Goal: Information Seeking & Learning: Understand process/instructions

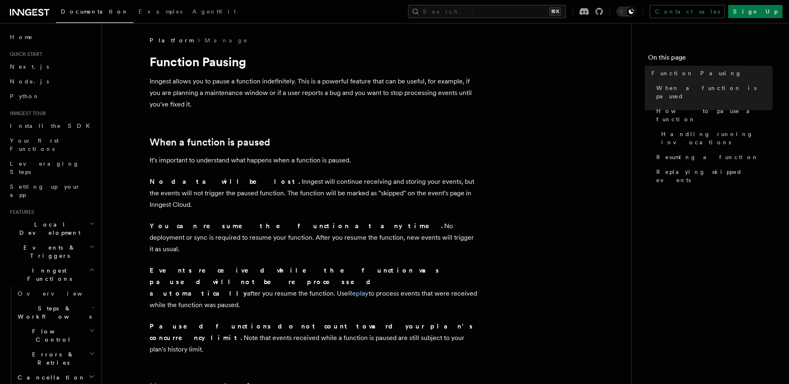
scroll to position [10, 0]
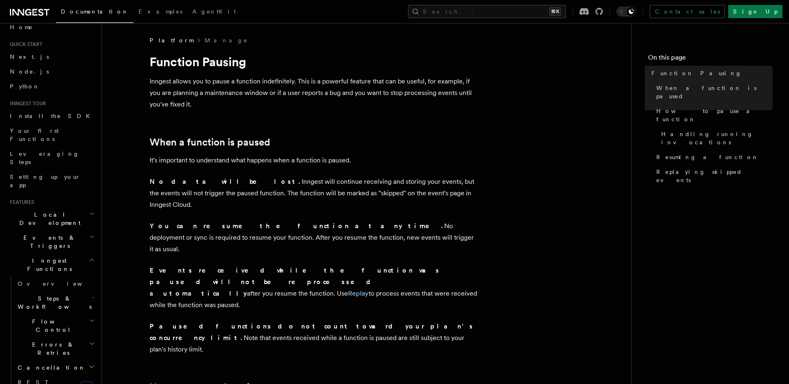
click at [68, 291] on h2 "Steps & Workflows" at bounding box center [55, 302] width 82 height 23
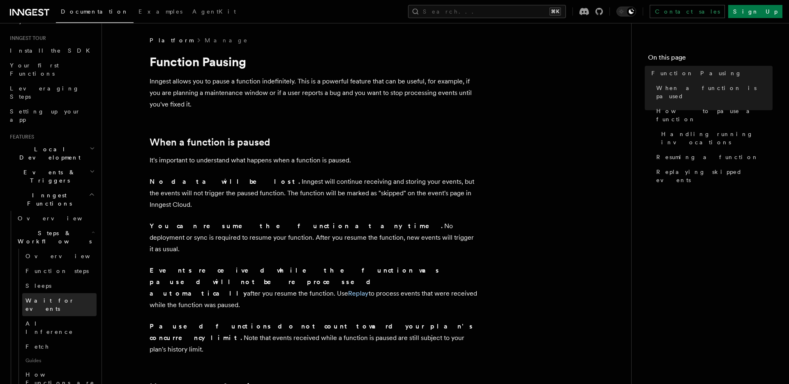
click at [49, 297] on span "Wait for events" at bounding box center [49, 304] width 49 height 15
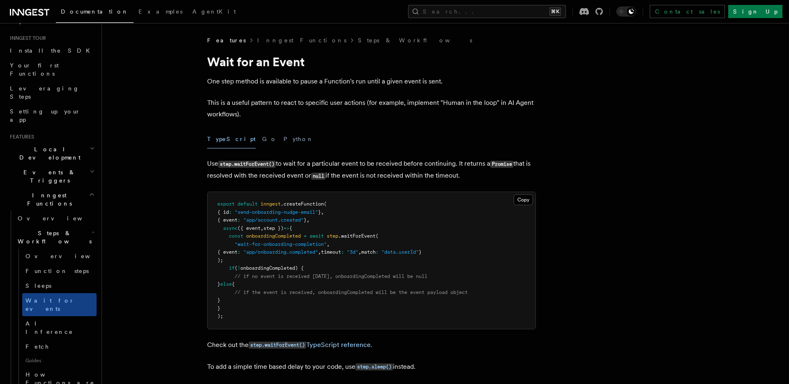
scroll to position [74, 0]
click at [56, 279] on link "Sleeps" at bounding box center [59, 286] width 74 height 15
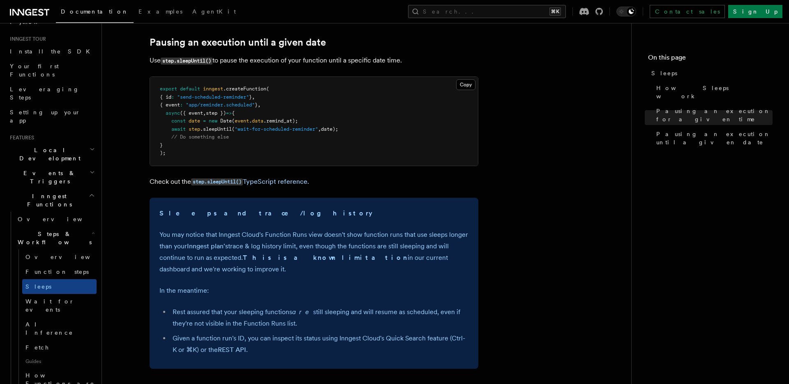
scroll to position [459, 0]
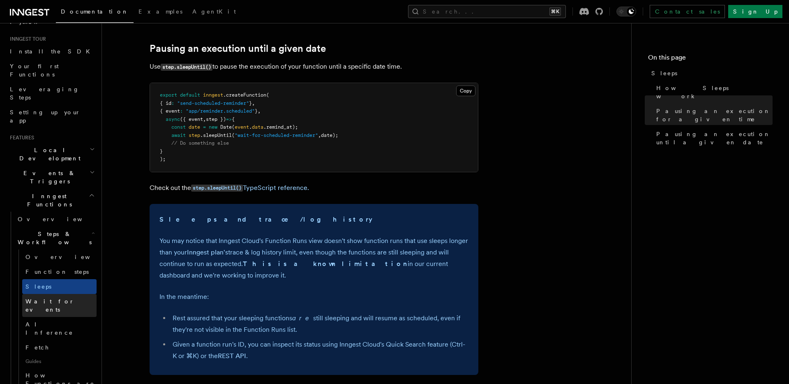
click at [61, 298] on span "Wait for events" at bounding box center [49, 305] width 49 height 15
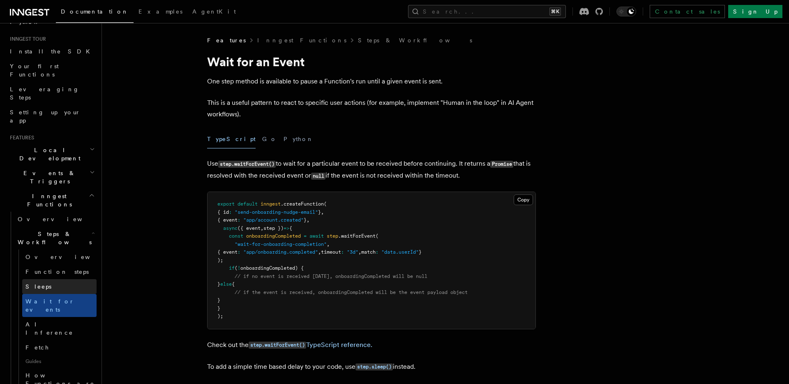
click at [48, 279] on link "Sleeps" at bounding box center [59, 286] width 74 height 15
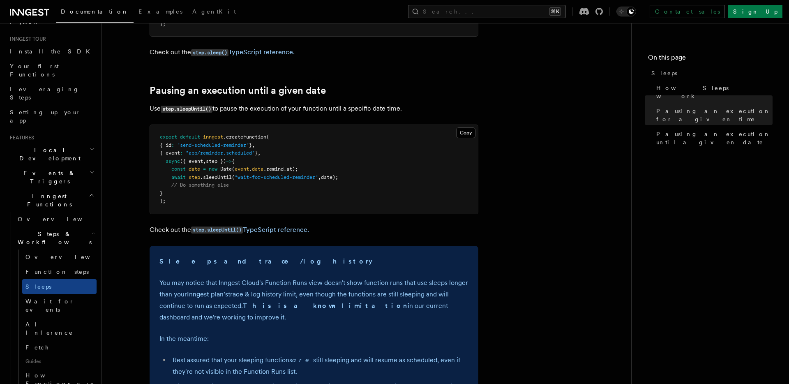
scroll to position [414, 0]
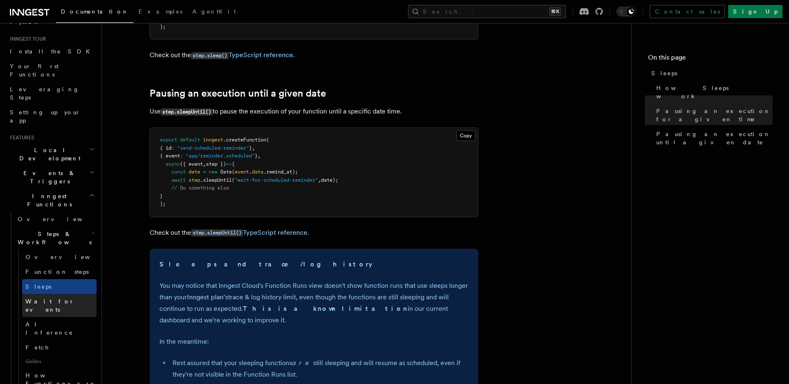
click at [60, 298] on span "Wait for events" at bounding box center [49, 305] width 49 height 15
